Goal: Task Accomplishment & Management: Manage account settings

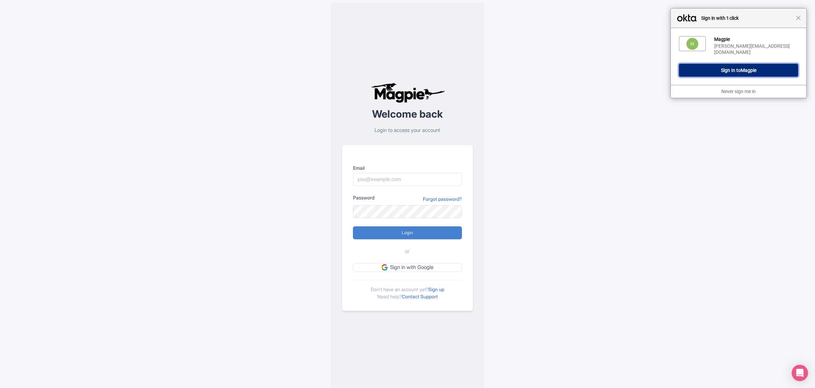
click at [745, 68] on span "Magpie" at bounding box center [749, 69] width 16 height 5
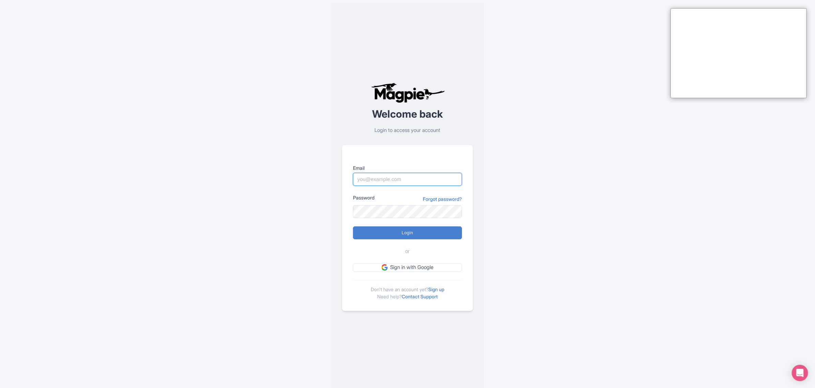
type input "Sabrina@takewalks.com"
type input "Logging in..."
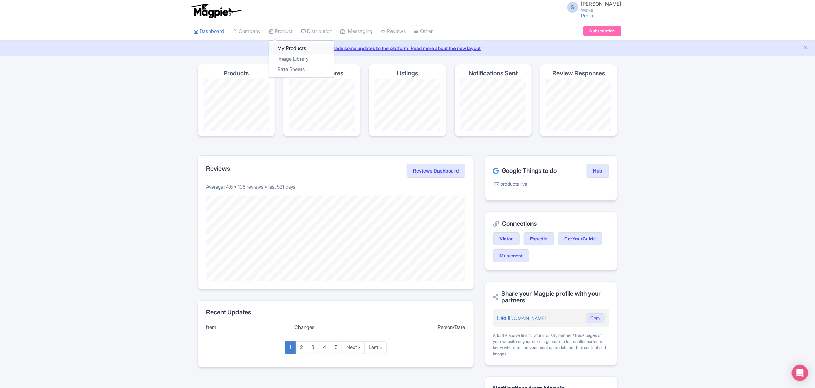
click at [286, 48] on link "My Products" at bounding box center [301, 48] width 65 height 11
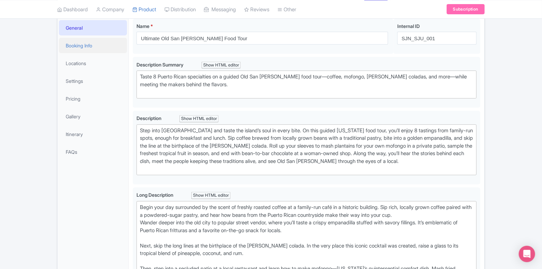
scroll to position [42, 0]
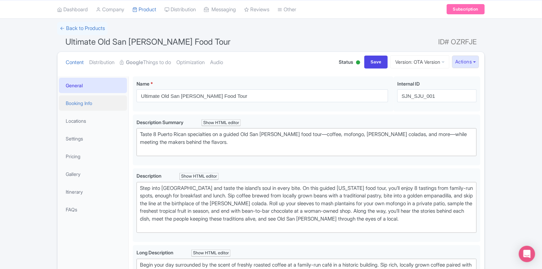
click at [86, 107] on link "Booking Info" at bounding box center [93, 102] width 68 height 15
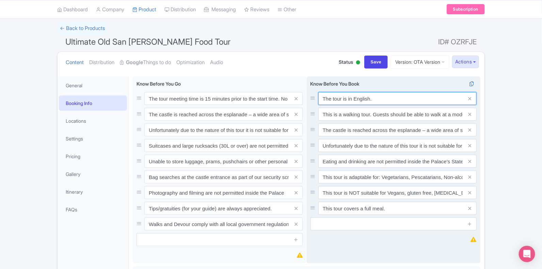
drag, startPoint x: 379, startPoint y: 97, endPoint x: 314, endPoint y: 90, distance: 64.8
click at [314, 90] on div "Know Before You Book The tour is in English. This is a walking tour. Guests sho…" at bounding box center [394, 155] width 166 height 150
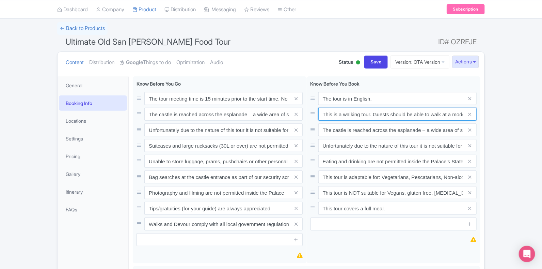
scroll to position [0, 62]
drag, startPoint x: 323, startPoint y: 114, endPoint x: 532, endPoint y: 112, distance: 208.8
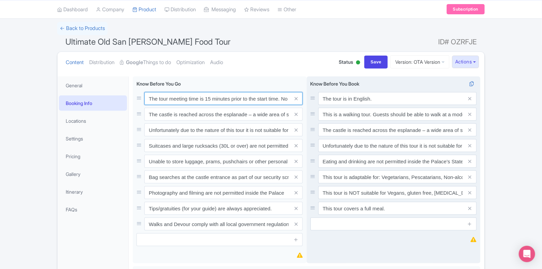
scroll to position [0, 120]
drag, startPoint x: 148, startPoint y: 100, endPoint x: 320, endPoint y: 98, distance: 172.7
click at [320, 98] on div "The tour meeting time is 15 minutes prior to the start time. No refunds can be …" at bounding box center [307, 171] width 348 height 190
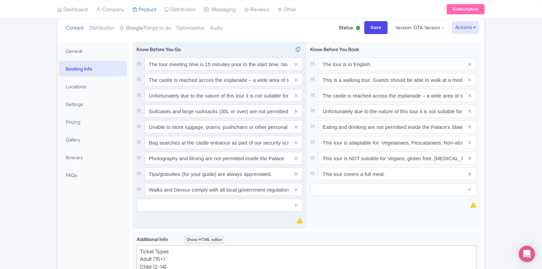
scroll to position [0, 0]
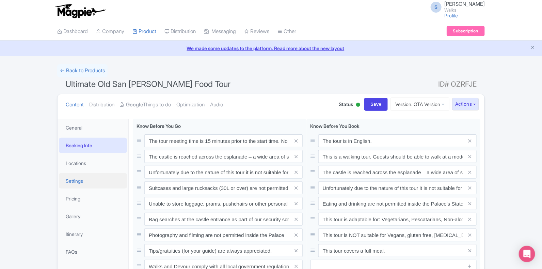
click at [94, 186] on link "Settings" at bounding box center [93, 180] width 68 height 15
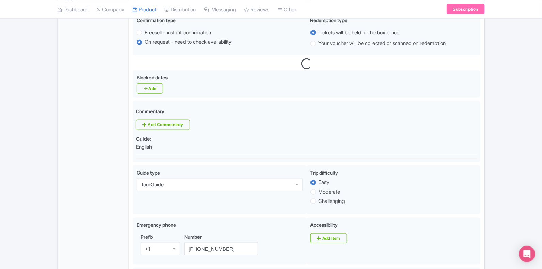
scroll to position [298, 0]
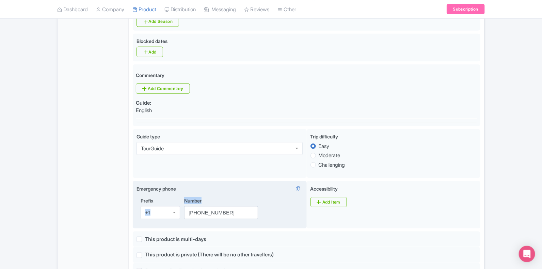
drag, startPoint x: 236, startPoint y: 203, endPoint x: 175, endPoint y: 203, distance: 60.6
click at [175, 203] on div "Prefix +1 +1 Number (202) 684-6916" at bounding box center [220, 211] width 166 height 28
drag, startPoint x: 247, startPoint y: 215, endPoint x: 187, endPoint y: 215, distance: 59.3
click at [187, 215] on input "[PHONE_NUMBER]" at bounding box center [221, 212] width 74 height 13
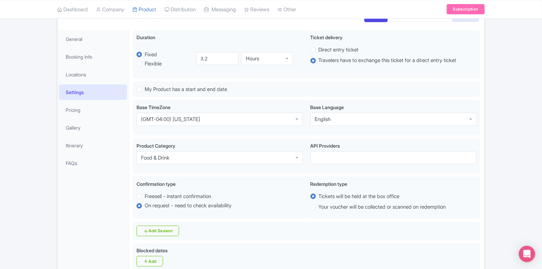
scroll to position [0, 0]
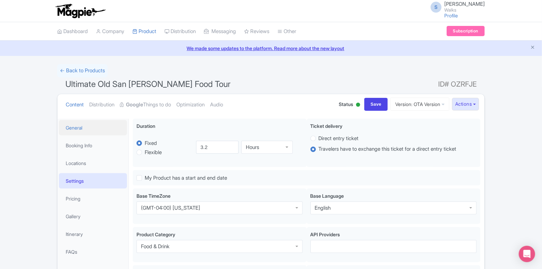
click at [85, 129] on link "General" at bounding box center [93, 127] width 68 height 15
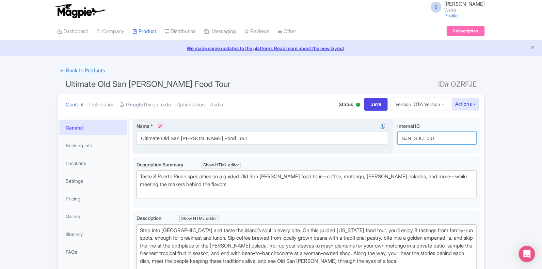
drag, startPoint x: 445, startPoint y: 139, endPoint x: 385, endPoint y: 140, distance: 59.6
click at [385, 140] on div "Ultimate Old San Juan Food Tour Name * i Ultimate Old San Juan Food Tour Your p…" at bounding box center [307, 138] width 348 height 38
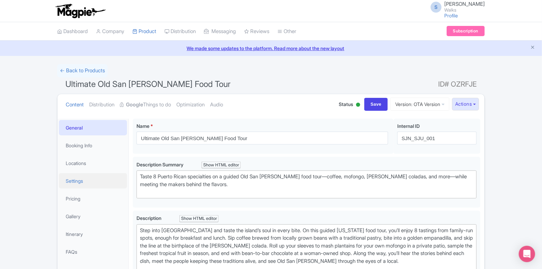
click at [87, 186] on link "Settings" at bounding box center [93, 180] width 68 height 15
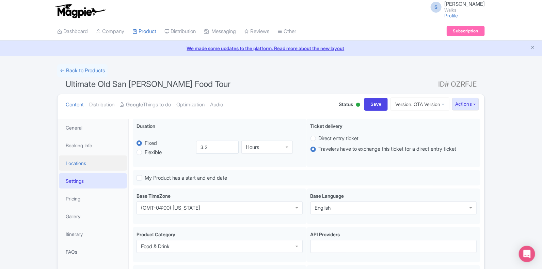
click at [73, 162] on link "Locations" at bounding box center [93, 162] width 68 height 15
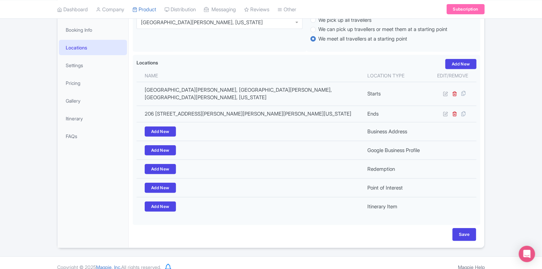
scroll to position [116, 0]
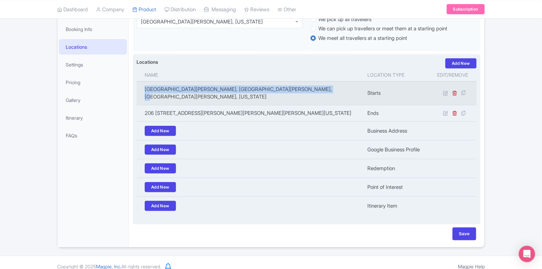
drag, startPoint x: 316, startPoint y: 95, endPoint x: 145, endPoint y: 91, distance: 171.8
click at [145, 91] on td "Plaza de San José, Plaza de San José, San Juan, 00901, Puerto Rico" at bounding box center [250, 93] width 227 height 24
copy td "Plaza de San José, Plaza de San José, San Juan, 00901, Puerto Rico"
click at [445, 91] on icon at bounding box center [446, 92] width 5 height 5
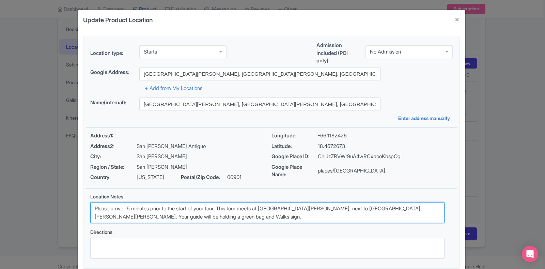
drag, startPoint x: 221, startPoint y: 216, endPoint x: 82, endPoint y: 190, distance: 141.5
click at [82, 190] on div "Location Notes Please arrive 15 minutes prior to the start of your tour. This t…" at bounding box center [267, 228] width 371 height 79
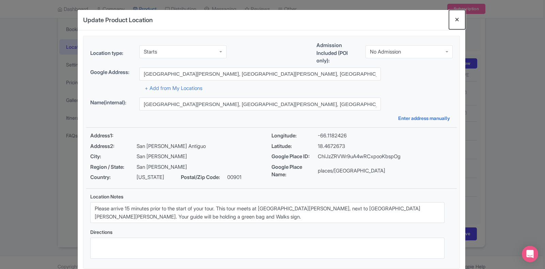
drag, startPoint x: 458, startPoint y: 21, endPoint x: 445, endPoint y: 28, distance: 15.1
click at [458, 21] on button "Close" at bounding box center [457, 19] width 16 height 19
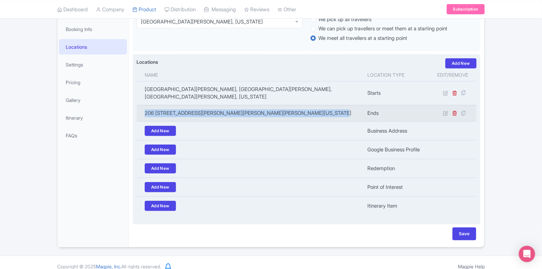
drag, startPoint x: 320, startPoint y: 109, endPoint x: 143, endPoint y: 107, distance: 176.5
click at [143, 107] on td "206 C. de San José, 206 C. de San José, San Juan, 00901, Puerto Rico" at bounding box center [250, 113] width 227 height 16
copy td "206 C. de San José, 206 C. de San José, San Juan, 00901, Puerto Rico"
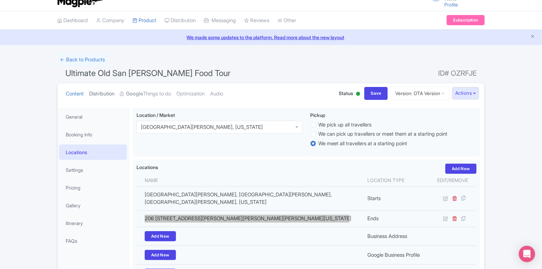
scroll to position [0, 0]
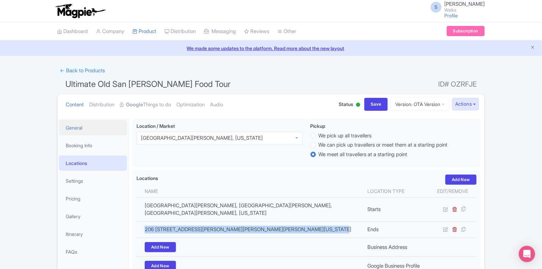
click at [100, 128] on link "General" at bounding box center [93, 127] width 68 height 15
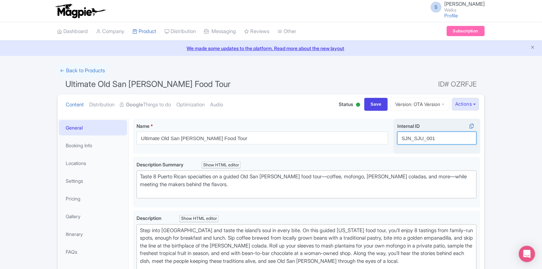
click at [433, 138] on input "SJN_SJU_001" at bounding box center [437, 138] width 79 height 13
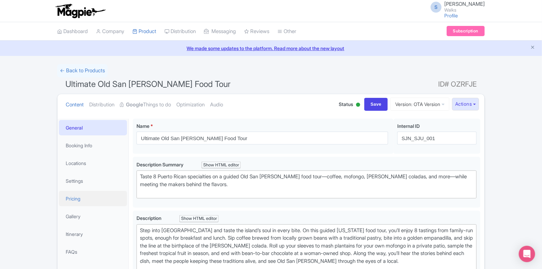
click at [72, 195] on link "Pricing" at bounding box center [93, 198] width 68 height 15
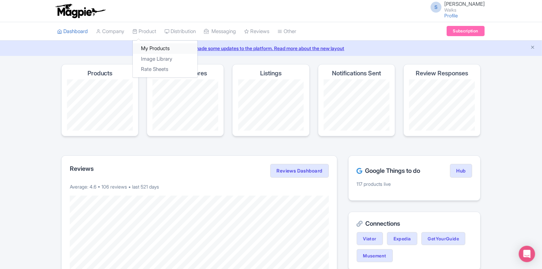
click at [143, 48] on link "My Products" at bounding box center [165, 48] width 65 height 11
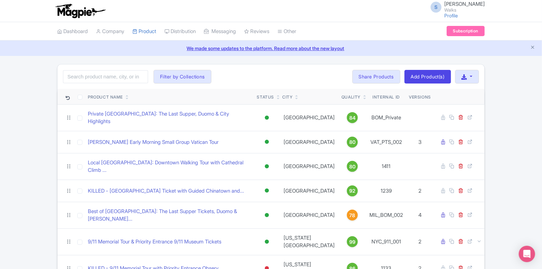
click at [116, 69] on div "Search Filter by Collections [GEOGRAPHIC_DATA] [GEOGRAPHIC_DATA] [GEOGRAPHIC_DA…" at bounding box center [271, 76] width 427 height 25
click at [115, 76] on input "search" at bounding box center [105, 76] width 85 height 13
type input "san juan"
click button "Search" at bounding box center [0, 0] width 0 height 0
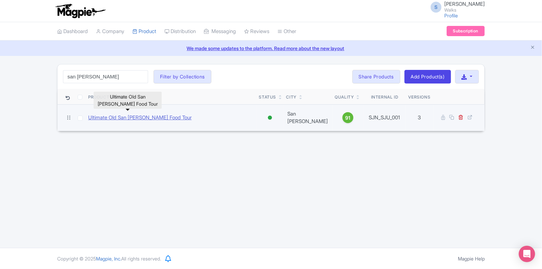
click at [126, 115] on link "Ultimate Old San [PERSON_NAME] Food Tour" at bounding box center [140, 118] width 104 height 8
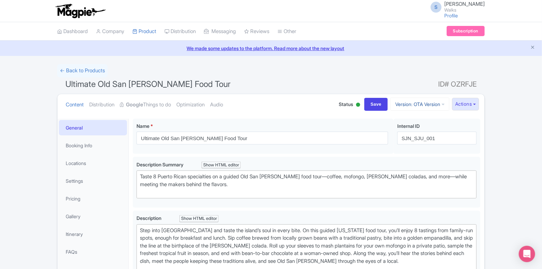
click at [404, 105] on link "Version: OTA Version" at bounding box center [420, 103] width 59 height 13
click at [405, 164] on link "Viator Version" at bounding box center [421, 162] width 65 height 11
click at [423, 145] on div "Internal ID i SJN_SJU_001" at bounding box center [437, 136] width 87 height 35
click at [425, 137] on input "SJN_SJU_001" at bounding box center [437, 138] width 79 height 13
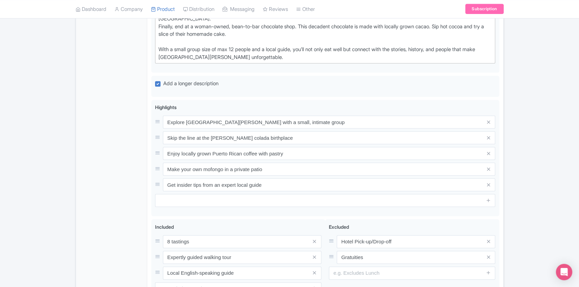
scroll to position [279, 0]
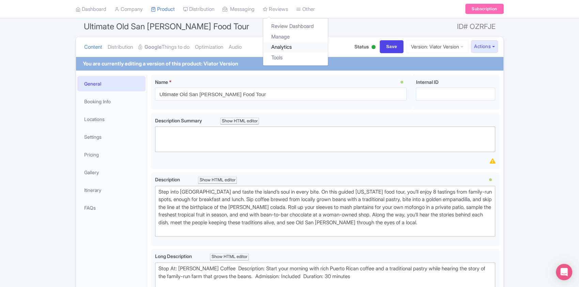
scroll to position [136, 0]
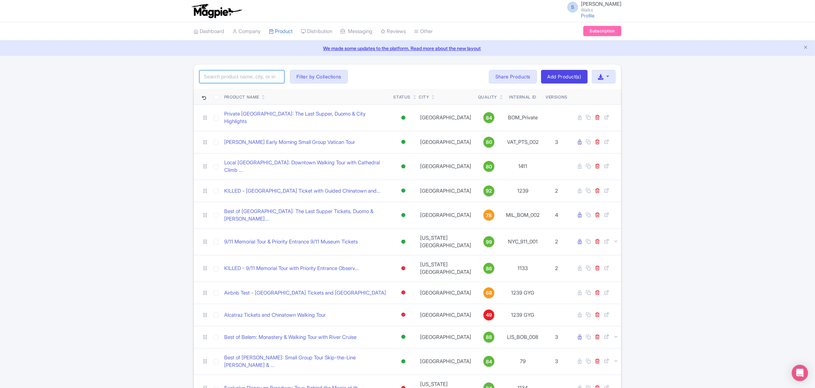
paste input "BCN_BCU_007"
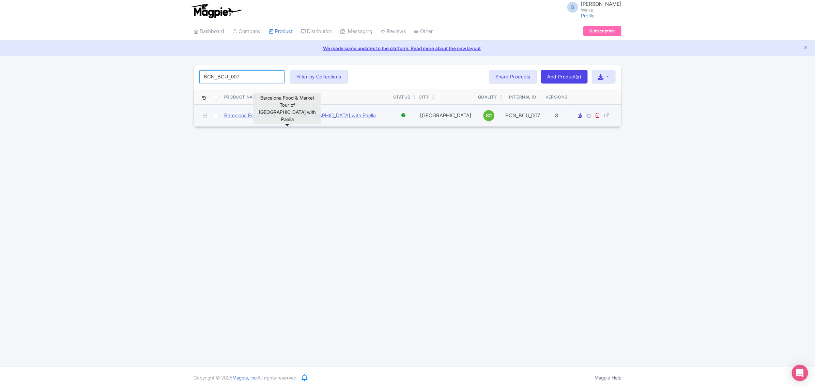
type input "BCN_BCU_007"
click at [337, 116] on link "Barcelona Food & Market Tour of [GEOGRAPHIC_DATA] with Paella" at bounding box center [300, 116] width 152 height 8
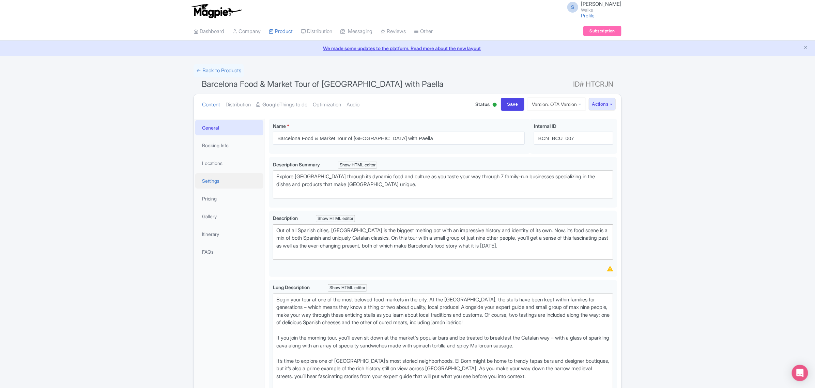
click at [218, 180] on link "Settings" at bounding box center [229, 180] width 68 height 15
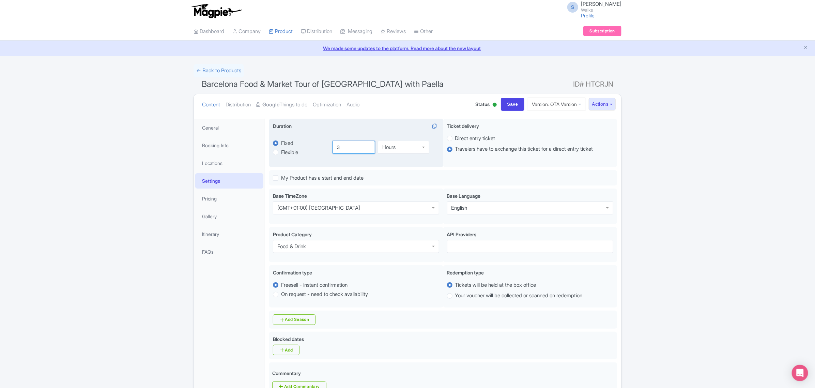
type input "3"
click at [369, 149] on input "3" at bounding box center [354, 147] width 43 height 13
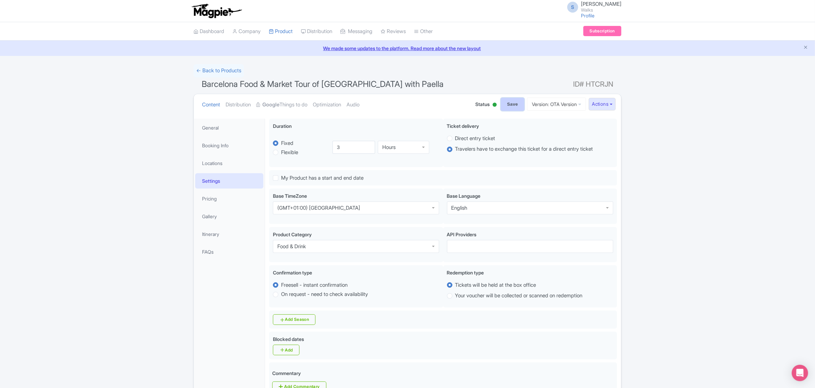
click at [509, 104] on input "Save" at bounding box center [513, 104] width 24 height 13
type input "Saving..."
click at [509, 107] on input "Save" at bounding box center [513, 104] width 24 height 13
type input "Saving..."
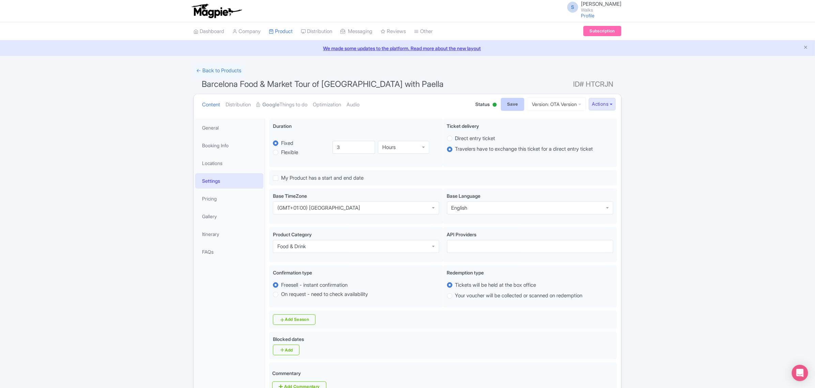
type input "Saving..."
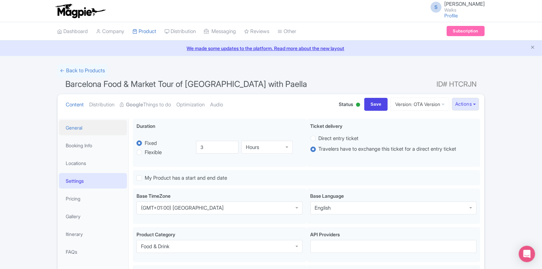
click at [87, 129] on link "General" at bounding box center [93, 127] width 68 height 15
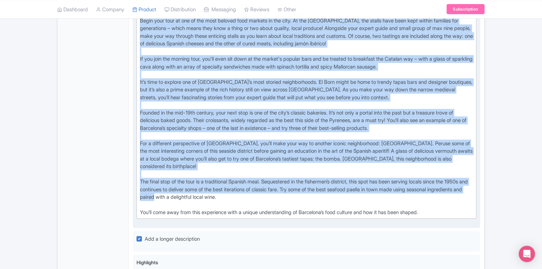
scroll to position [298, 0]
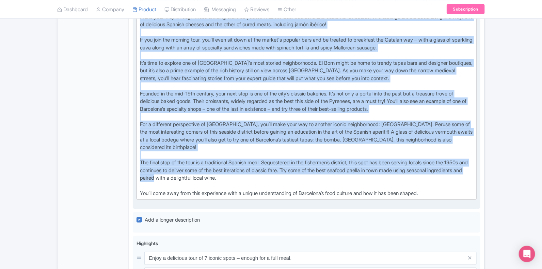
drag, startPoint x: 139, startPoint y: 127, endPoint x: 439, endPoint y: 192, distance: 307.3
click at [439, 192] on trix-editor "Begin your tour at one of the most beloved food markets in the city. At the San…" at bounding box center [307, 98] width 340 height 204
type trix-editor "<div>Begin your tour at one of the most beloved food markets in the city. At th…"
copy div "Begin your tour at one of the most beloved food markets in the city. At the San…"
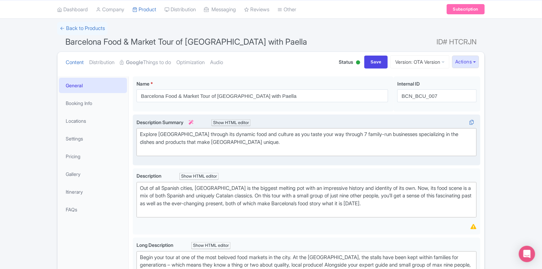
scroll to position [50, 0]
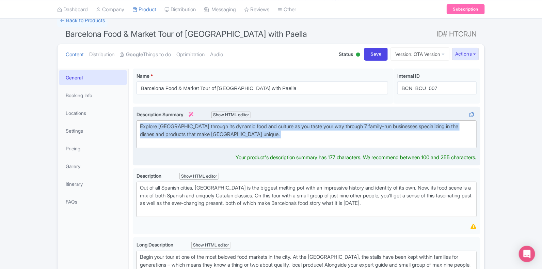
drag, startPoint x: 249, startPoint y: 142, endPoint x: 138, endPoint y: 122, distance: 112.9
click at [138, 122] on trix-editor "Explore Barcelona through its dynamic food and culture as you taste your way th…" at bounding box center [307, 134] width 340 height 28
type trix-editor "<div>Explore Barcelona through its dynamic food and culture as you taste your w…"
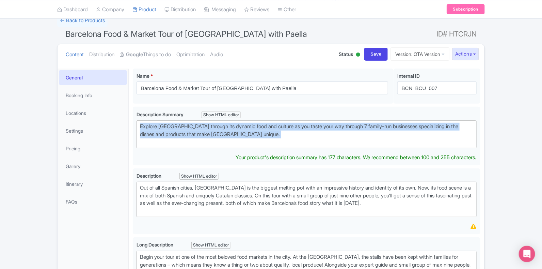
copy div "Explore Barcelona through its dynamic food and culture as you taste your way th…"
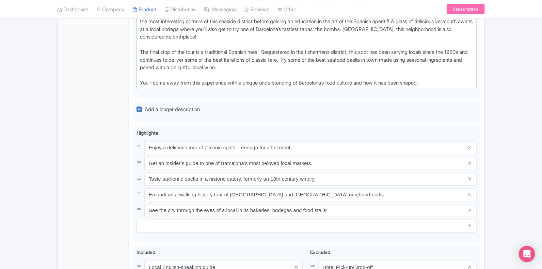
scroll to position [476, 0]
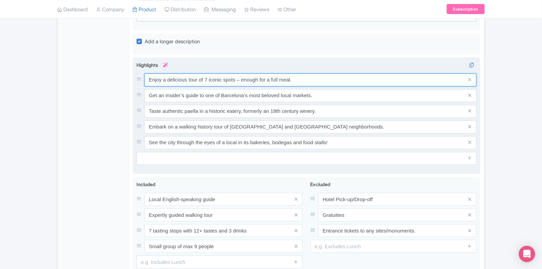
drag, startPoint x: 311, startPoint y: 76, endPoint x: 148, endPoint y: 75, distance: 162.8
click at [148, 75] on div "Highlights i Enjoy a delicious tour of 7 iconic spots – enough for a full meal.…" at bounding box center [307, 113] width 340 height 103
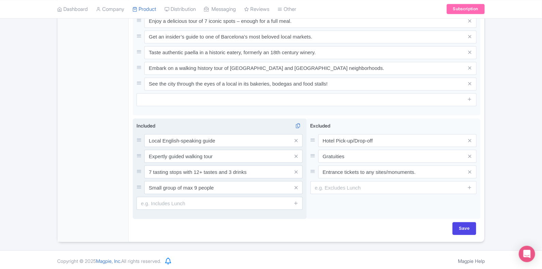
scroll to position [536, 0]
drag, startPoint x: 240, startPoint y: 141, endPoint x: 146, endPoint y: 141, distance: 94.0
click at [146, 141] on input "Local English-speaking guide" at bounding box center [223, 139] width 158 height 13
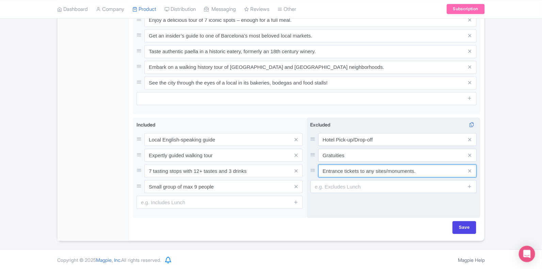
drag, startPoint x: 438, startPoint y: 169, endPoint x: 321, endPoint y: 165, distance: 117.3
click at [321, 146] on input "Entrance tickets to any sites/monuments." at bounding box center [398, 139] width 158 height 13
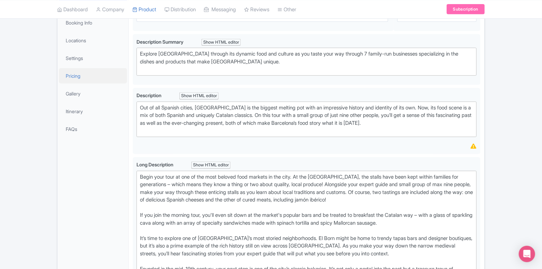
scroll to position [110, 0]
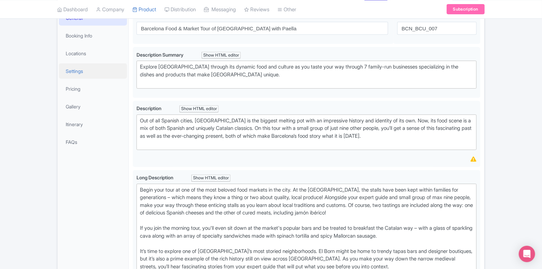
click at [82, 71] on link "Settings" at bounding box center [93, 70] width 68 height 15
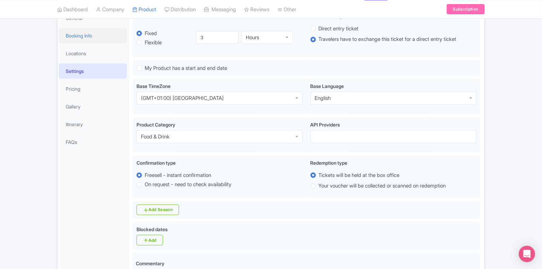
click at [87, 42] on link "Booking Info" at bounding box center [93, 35] width 68 height 15
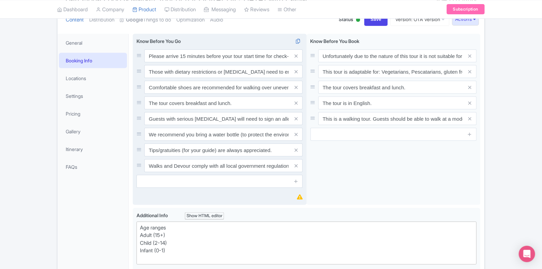
scroll to position [67, 0]
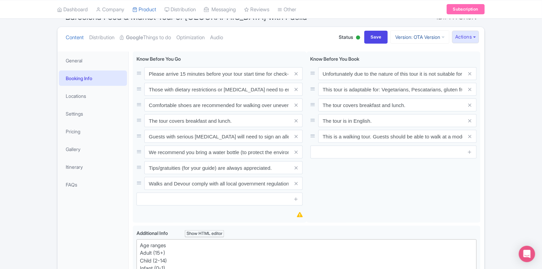
click at [415, 38] on link "Version: OTA Version" at bounding box center [420, 36] width 59 height 13
click at [422, 81] on link "Viator Version" at bounding box center [421, 84] width 65 height 11
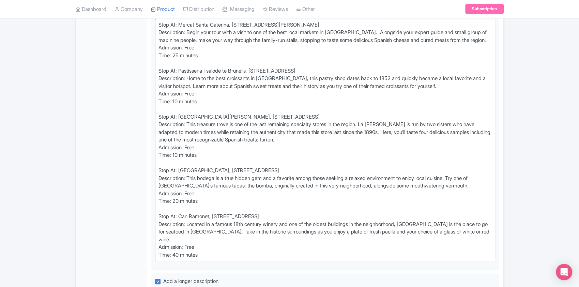
scroll to position [288, 0]
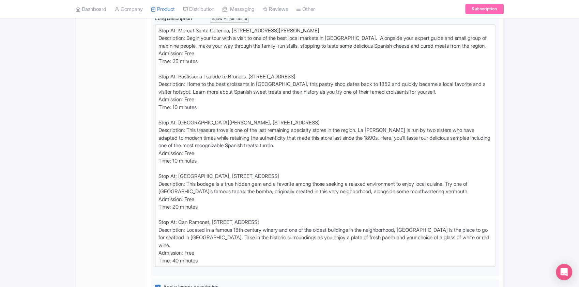
type trix-editor "<div>Stop At: Mercat [GEOGRAPHIC_DATA], [STREET_ADDRESS][PERSON_NAME];<br>&nbsp…"
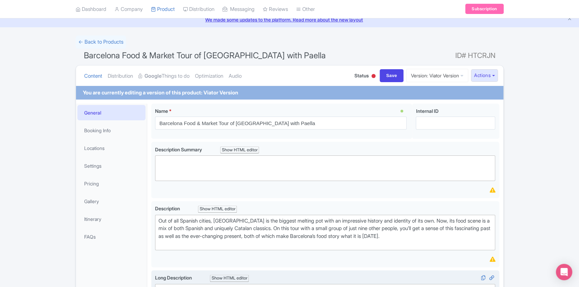
scroll to position [0, 0]
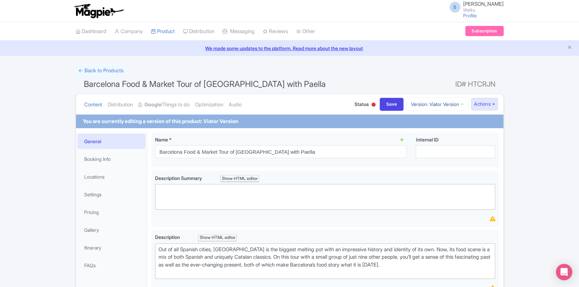
click at [438, 104] on link "Version: Viator Version" at bounding box center [437, 103] width 62 height 13
click at [437, 129] on link "OTA Version" at bounding box center [440, 130] width 65 height 11
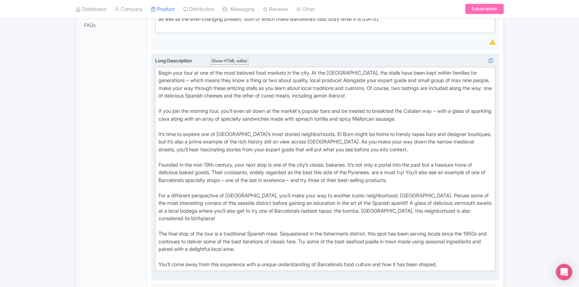
scroll to position [227, 0]
type trix-editor "<lor>Ipsum dolo sita co adi el sed doei tempori utla etdolor ma ali enim. Ad mi…"
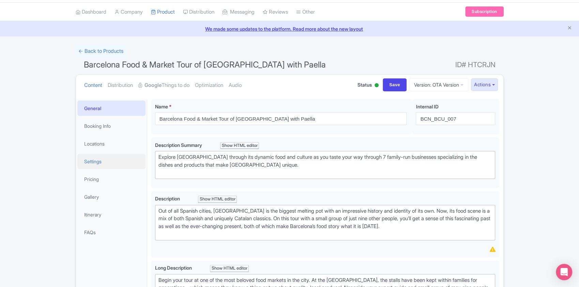
scroll to position [0, 0]
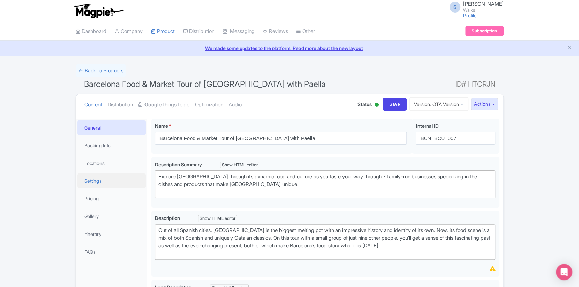
click at [91, 184] on link "Settings" at bounding box center [111, 180] width 68 height 15
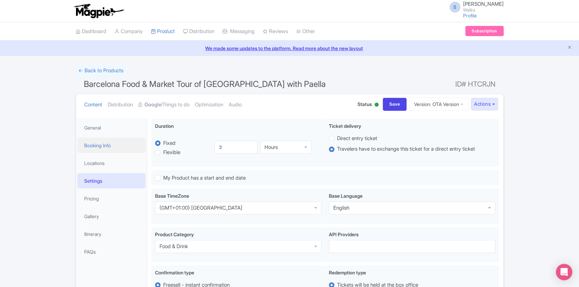
click at [114, 149] on link "Booking Info" at bounding box center [111, 145] width 68 height 15
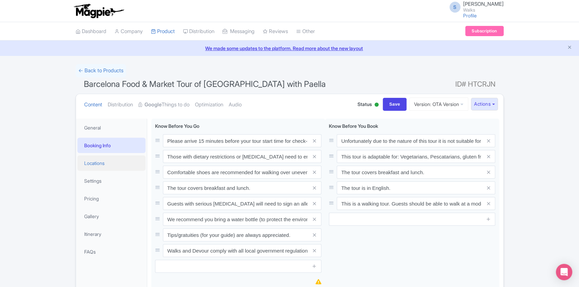
click at [103, 165] on link "Locations" at bounding box center [111, 162] width 68 height 15
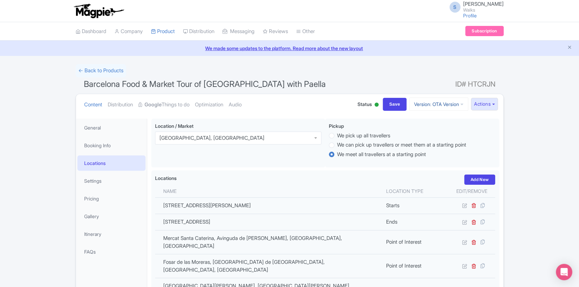
click at [433, 102] on link "Version: OTA Version" at bounding box center [438, 103] width 59 height 13
click at [434, 137] on link "Devour Version" at bounding box center [439, 141] width 65 height 11
click at [448, 106] on link "Version: OTA Version" at bounding box center [438, 103] width 59 height 13
click at [432, 151] on link "Viator Version" at bounding box center [439, 151] width 65 height 11
click at [102, 130] on link "General" at bounding box center [111, 127] width 68 height 15
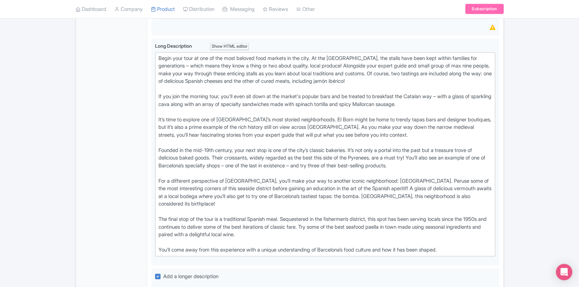
scroll to position [273, 0]
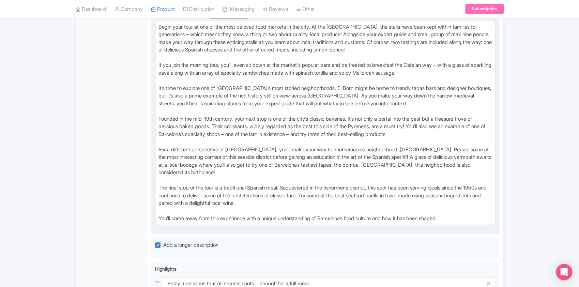
type trix-editor "<div>Begin your tour at one of the most beloved food markets in the city. At th…"
copy div "Begin your tour at one of the most beloved food markets in the city. At the San…"
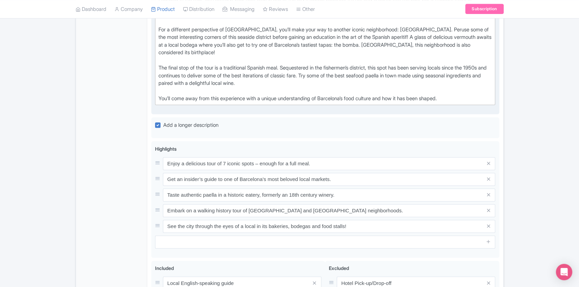
scroll to position [409, 0]
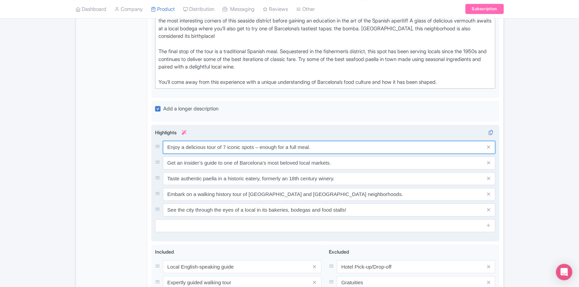
drag, startPoint x: 331, startPoint y: 143, endPoint x: 163, endPoint y: 135, distance: 169.2
click at [163, 135] on div "Highlights i Enjoy a delicious tour of 7 iconic spots – enough for a full meal.…" at bounding box center [325, 180] width 340 height 103
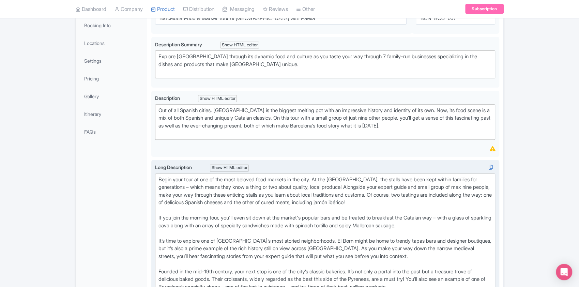
scroll to position [0, 0]
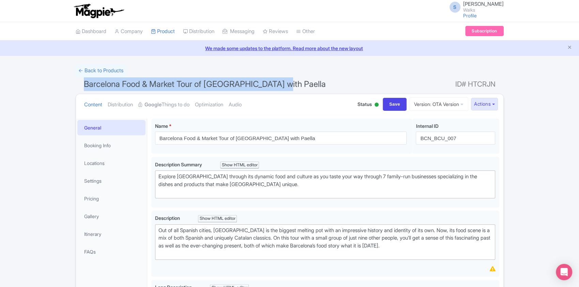
drag, startPoint x: 283, startPoint y: 86, endPoint x: 84, endPoint y: 88, distance: 198.6
click at [84, 88] on h1 "Barcelona Food & Market Tour of El Born with Paella ID# HTCRJN" at bounding box center [290, 85] width 428 height 16
copy span "Barcelona Food & Market Tour of El Born with Paella"
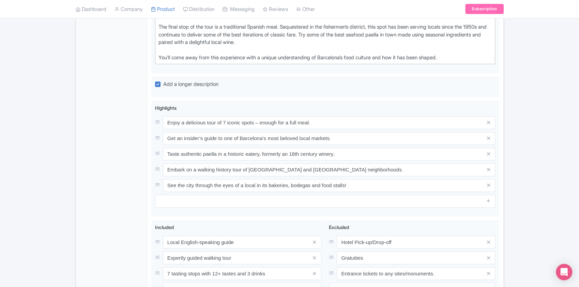
scroll to position [518, 0]
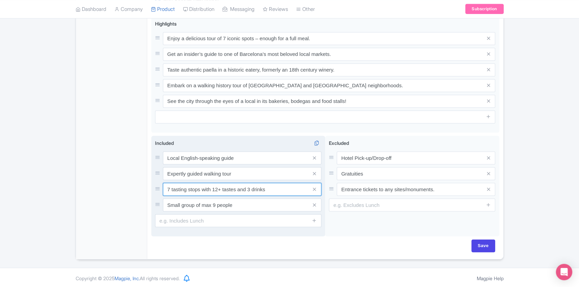
drag, startPoint x: 274, startPoint y: 187, endPoint x: 161, endPoint y: 187, distance: 112.8
click at [161, 187] on div "7 tasting stops with 12+ tastes and 3 drinks" at bounding box center [238, 189] width 166 height 13
drag, startPoint x: 241, startPoint y: 205, endPoint x: 161, endPoint y: 205, distance: 79.7
click at [161, 205] on div "Small group of max 9 people" at bounding box center [238, 204] width 166 height 13
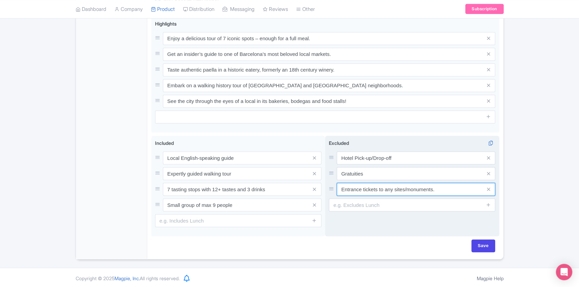
drag, startPoint x: 444, startPoint y: 185, endPoint x: 340, endPoint y: 190, distance: 104.0
click at [340, 164] on input "Entrance tickets to any sites/monuments." at bounding box center [416, 157] width 158 height 13
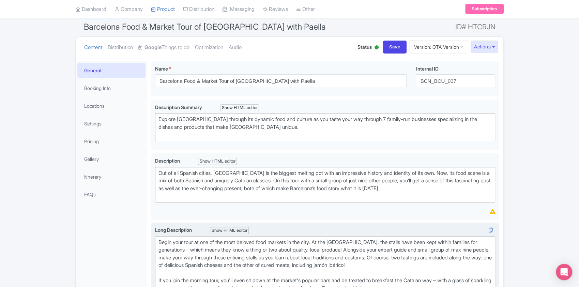
scroll to position [0, 0]
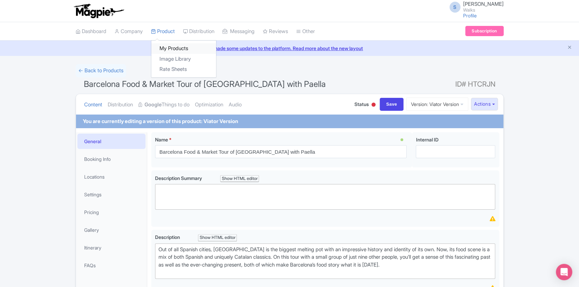
click at [176, 46] on link "My Products" at bounding box center [183, 48] width 65 height 11
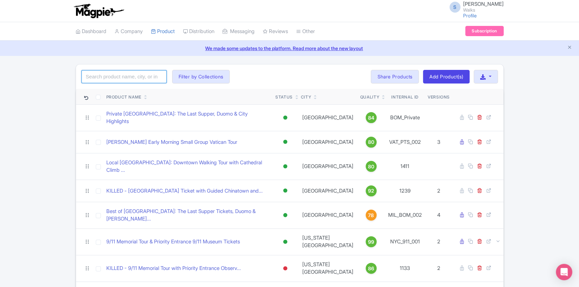
click at [139, 72] on input "search" at bounding box center [123, 76] width 85 height 13
paste input "VEN_TTV_002"
click button "Search" at bounding box center [0, 0] width 0 height 0
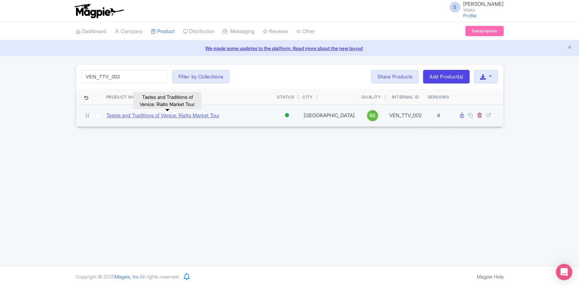
click at [178, 113] on link "Tastes and Traditions of Venice: Rialto Market Tour" at bounding box center [162, 116] width 113 height 8
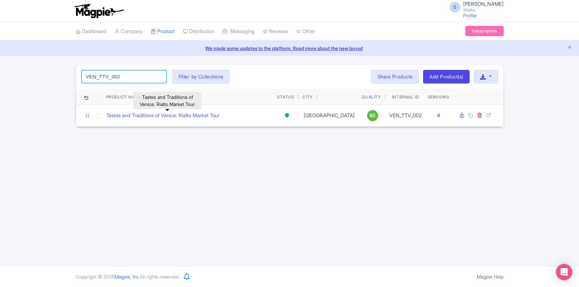
drag, startPoint x: 135, startPoint y: 79, endPoint x: 63, endPoint y: 80, distance: 71.9
click at [63, 80] on div "VEN_TTV_002 Search Filter by Collections [GEOGRAPHIC_DATA] [GEOGRAPHIC_DATA] [G…" at bounding box center [289, 95] width 579 height 63
paste input "VAS_008"
type input "VEN_VAS_008"
click button "Search" at bounding box center [0, 0] width 0 height 0
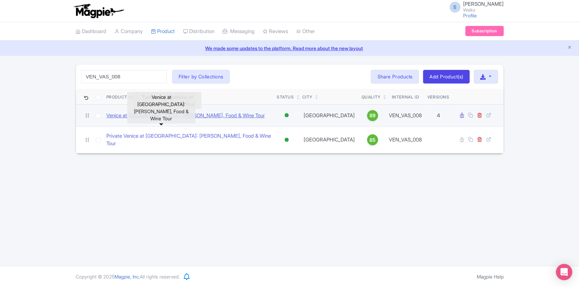
click at [136, 114] on link "Venice at [GEOGRAPHIC_DATA]: [PERSON_NAME], Food & Wine Tour" at bounding box center [185, 116] width 158 height 8
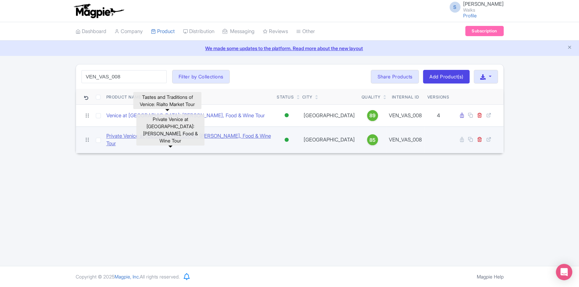
click at [214, 140] on link "Private Venice at [GEOGRAPHIC_DATA]: [PERSON_NAME], Food & Wine Tour" at bounding box center [188, 139] width 165 height 15
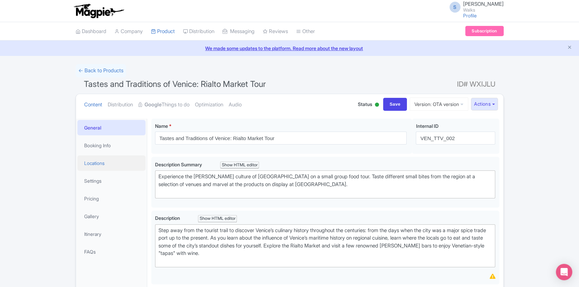
click at [105, 163] on link "Locations" at bounding box center [111, 162] width 68 height 15
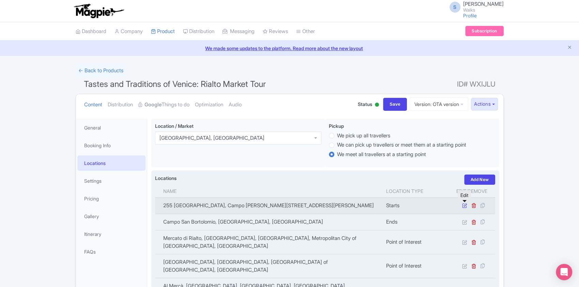
click at [463, 204] on icon at bounding box center [464, 205] width 5 height 5
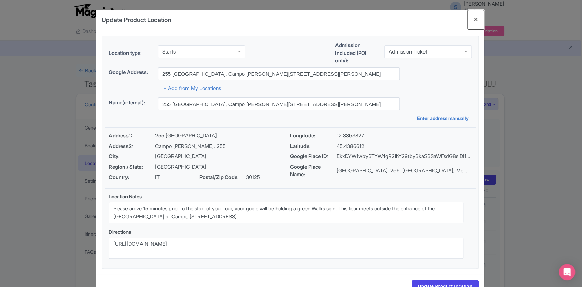
click at [475, 16] on button "Close" at bounding box center [475, 19] width 16 height 19
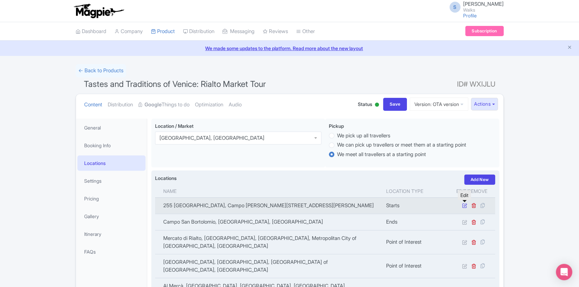
click at [463, 205] on icon at bounding box center [464, 205] width 5 height 5
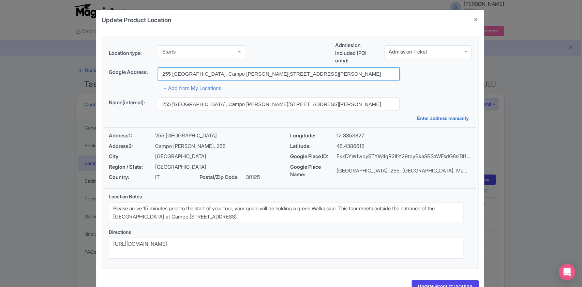
drag, startPoint x: 357, startPoint y: 77, endPoint x: 158, endPoint y: 72, distance: 199.0
click at [158, 72] on input "255 Campo San Giacomo di Rialto, Campo S. Giacomo di Rialto, 255, Venezia, IT" at bounding box center [279, 73] width 242 height 13
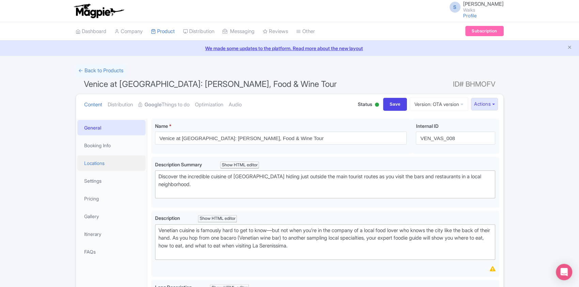
click at [111, 163] on link "Locations" at bounding box center [111, 162] width 68 height 15
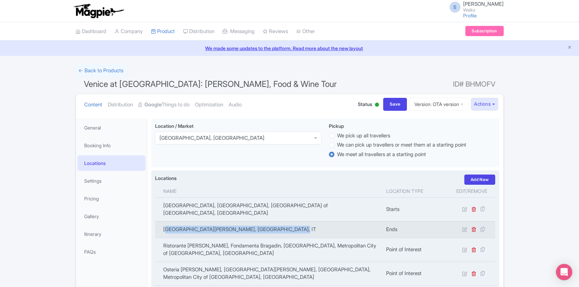
drag, startPoint x: 294, startPoint y: 224, endPoint x: 166, endPoint y: 225, distance: 127.4
click at [166, 225] on td "[GEOGRAPHIC_DATA][PERSON_NAME], [GEOGRAPHIC_DATA], IT" at bounding box center [268, 229] width 227 height 16
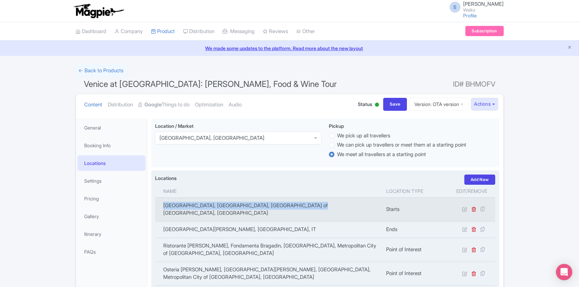
drag, startPoint x: 310, startPoint y: 204, endPoint x: 163, endPoint y: 204, distance: 147.9
click at [163, 204] on td "[GEOGRAPHIC_DATA], [GEOGRAPHIC_DATA], [GEOGRAPHIC_DATA] of [GEOGRAPHIC_DATA], […" at bounding box center [268, 209] width 227 height 24
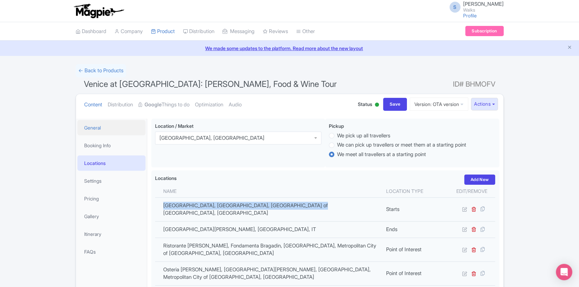
click at [99, 129] on link "General" at bounding box center [111, 127] width 68 height 15
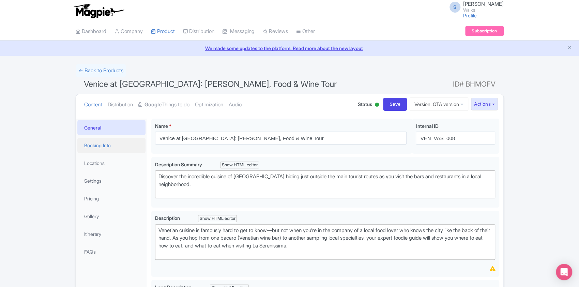
click at [101, 148] on link "Booking Info" at bounding box center [111, 145] width 68 height 15
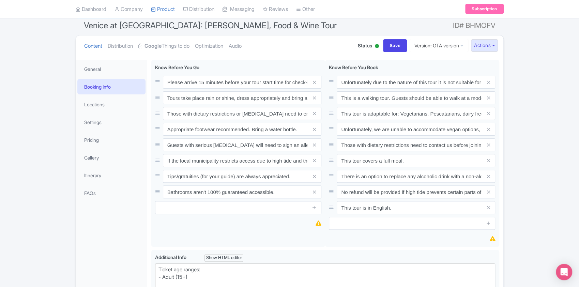
scroll to position [45, 0]
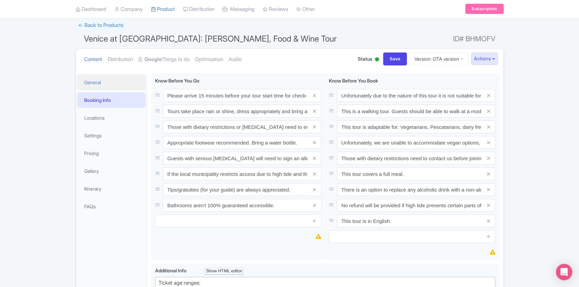
click at [103, 83] on link "General" at bounding box center [111, 82] width 68 height 15
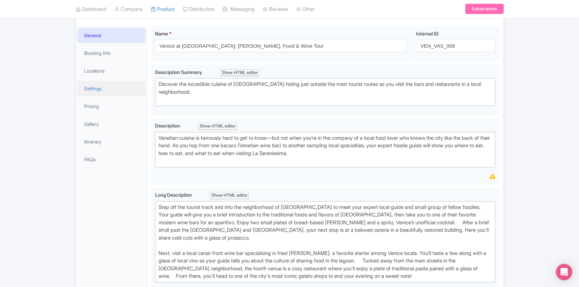
scroll to position [91, 0]
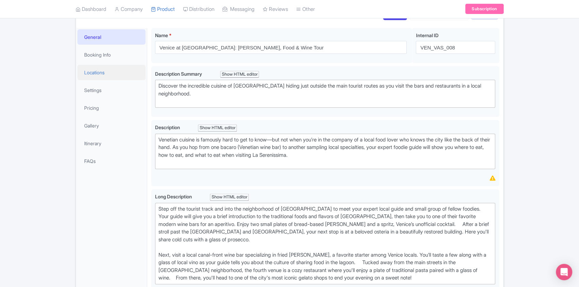
click at [98, 75] on link "Locations" at bounding box center [111, 72] width 68 height 15
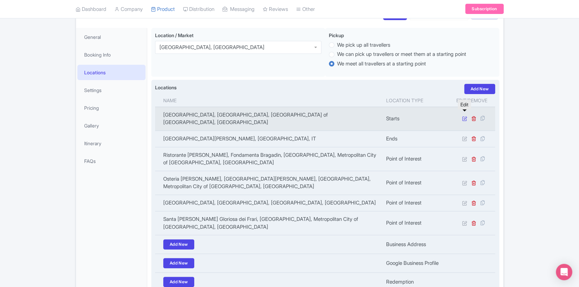
click at [464, 116] on icon at bounding box center [464, 118] width 5 height 5
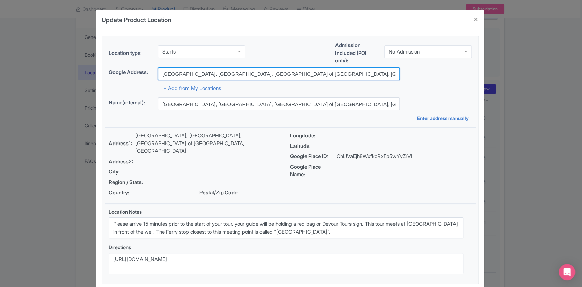
drag, startPoint x: 302, startPoint y: 76, endPoint x: 158, endPoint y: 74, distance: 143.4
click at [158, 74] on input "[GEOGRAPHIC_DATA], [GEOGRAPHIC_DATA], [GEOGRAPHIC_DATA] of [GEOGRAPHIC_DATA], […" at bounding box center [279, 73] width 242 height 13
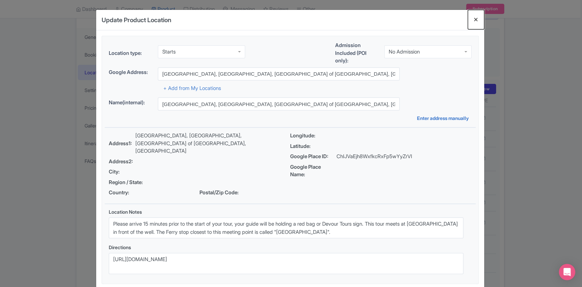
click at [476, 18] on button "Close" at bounding box center [475, 19] width 16 height 19
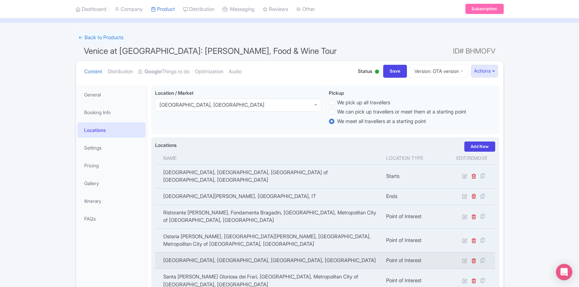
scroll to position [0, 0]
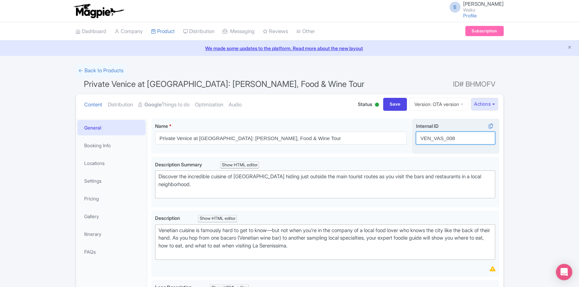
drag, startPoint x: 461, startPoint y: 139, endPoint x: 416, endPoint y: 145, distance: 45.0
click at [416, 145] on div "Internal ID i VEN_VAS_008" at bounding box center [455, 136] width 87 height 35
paste input "ST_Private"
type input "VST_Private"
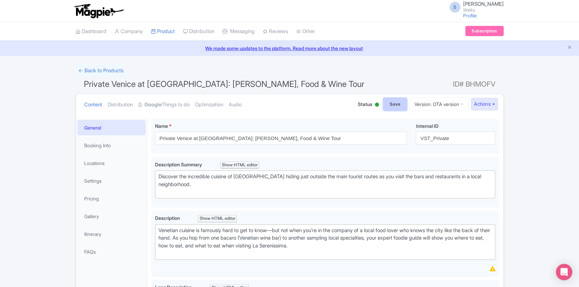
click at [383, 101] on input "Save" at bounding box center [395, 104] width 24 height 13
type input "Saving..."
